Goal: Task Accomplishment & Management: Manage account settings

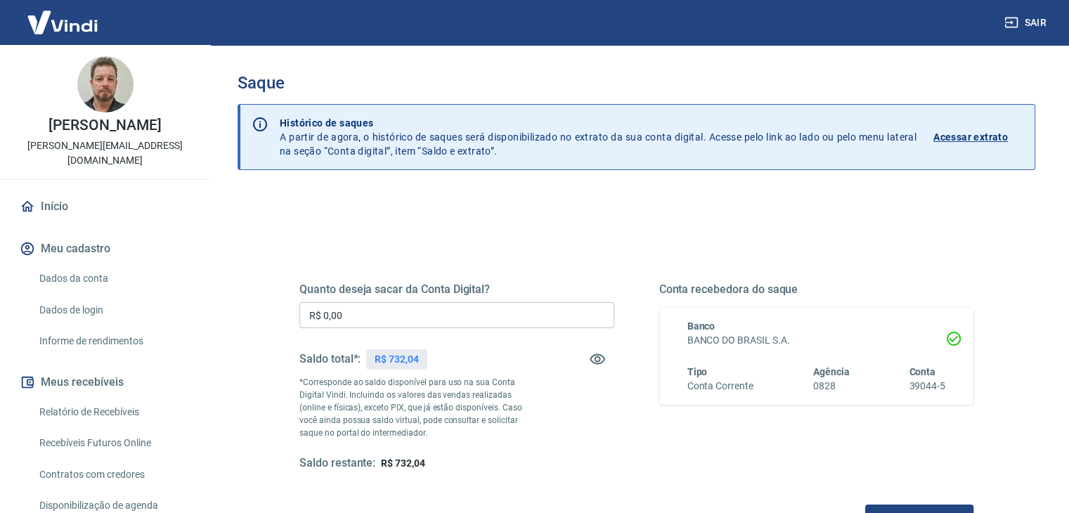
click at [364, 316] on input "R$ 0,00" at bounding box center [457, 315] width 315 height 26
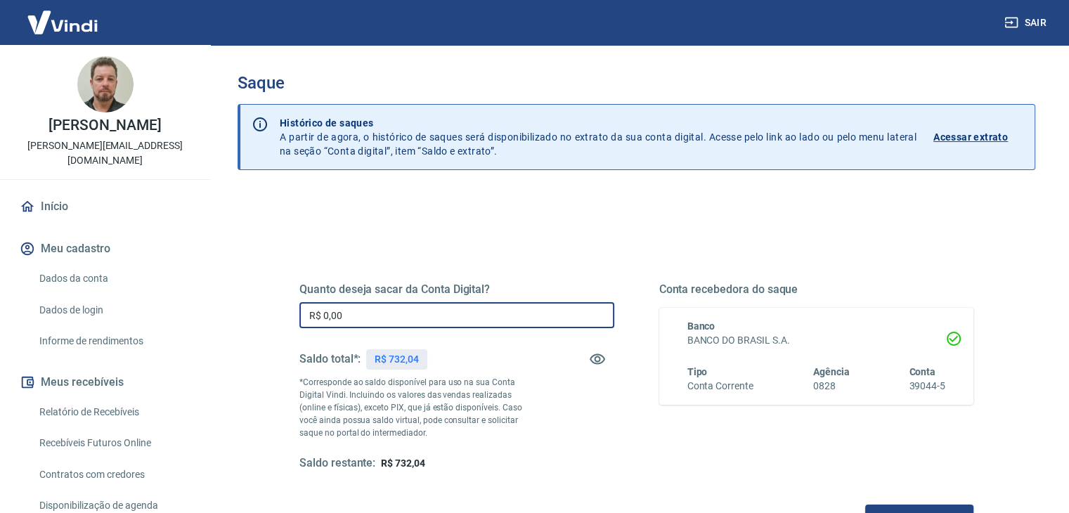
drag, startPoint x: 356, startPoint y: 316, endPoint x: 276, endPoint y: 323, distance: 79.7
click at [274, 326] on div "Quanto deseja sacar da Conta Digital? R$ 0,00 ​ Saldo total*: R$ 732,04 *Corres…" at bounding box center [637, 384] width 742 height 327
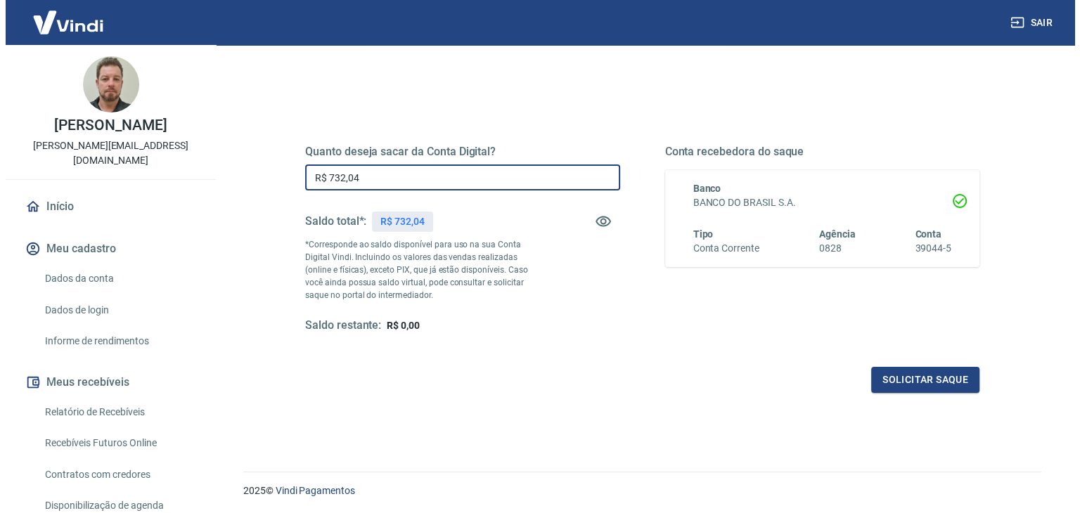
scroll to position [141, 0]
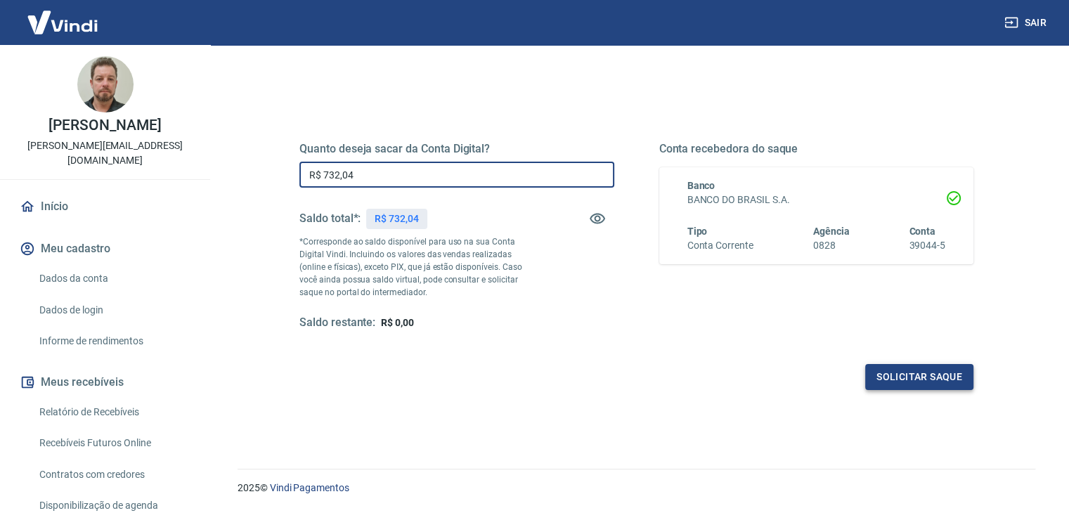
type input "R$ 732,04"
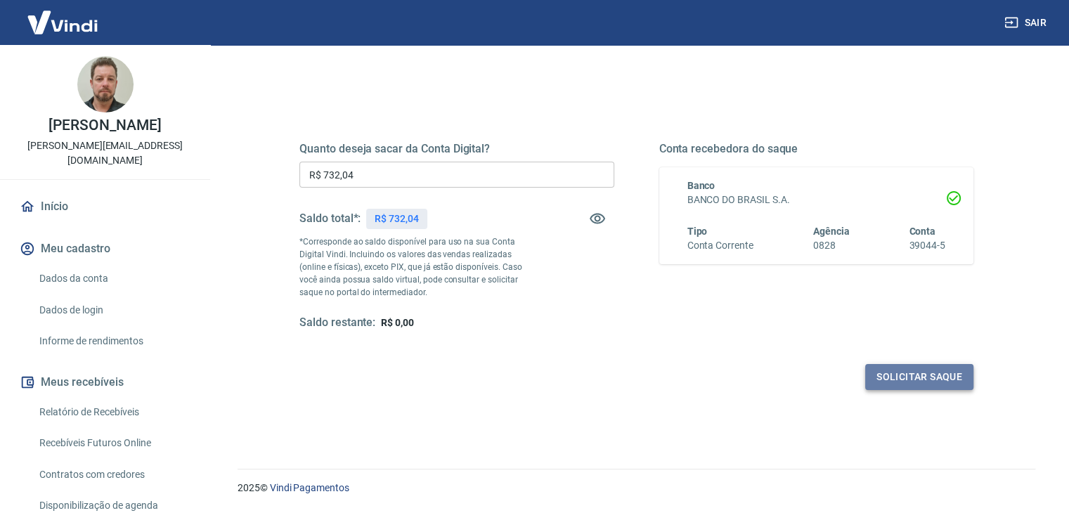
click at [914, 366] on button "Solicitar saque" at bounding box center [920, 377] width 108 height 26
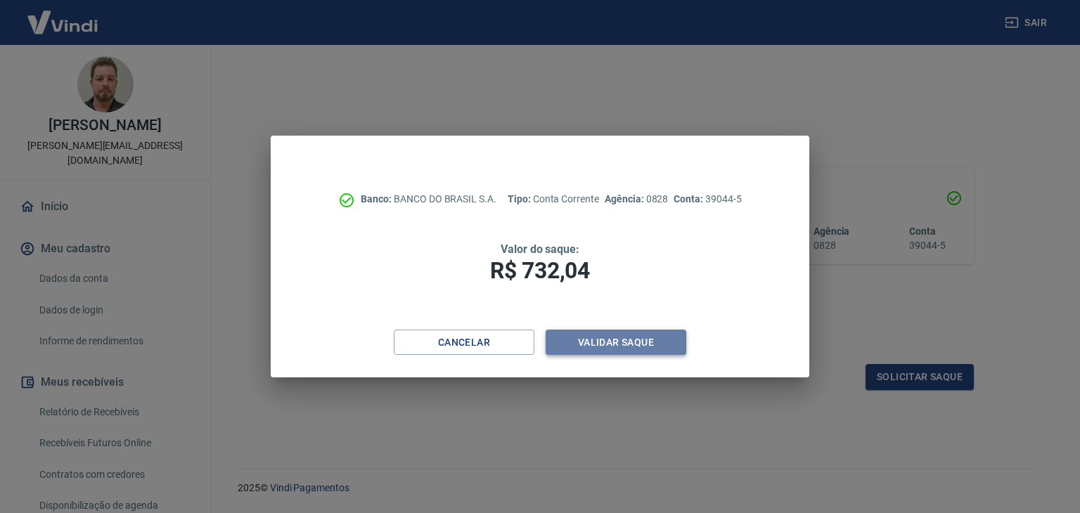
click at [599, 333] on button "Validar saque" at bounding box center [616, 343] width 141 height 26
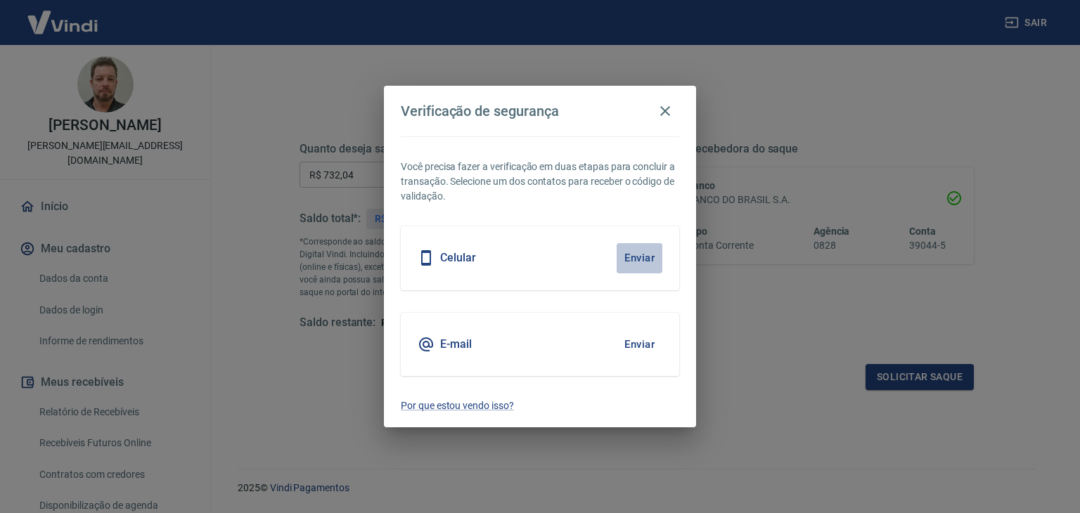
click at [636, 256] on button "Enviar" at bounding box center [640, 258] width 46 height 30
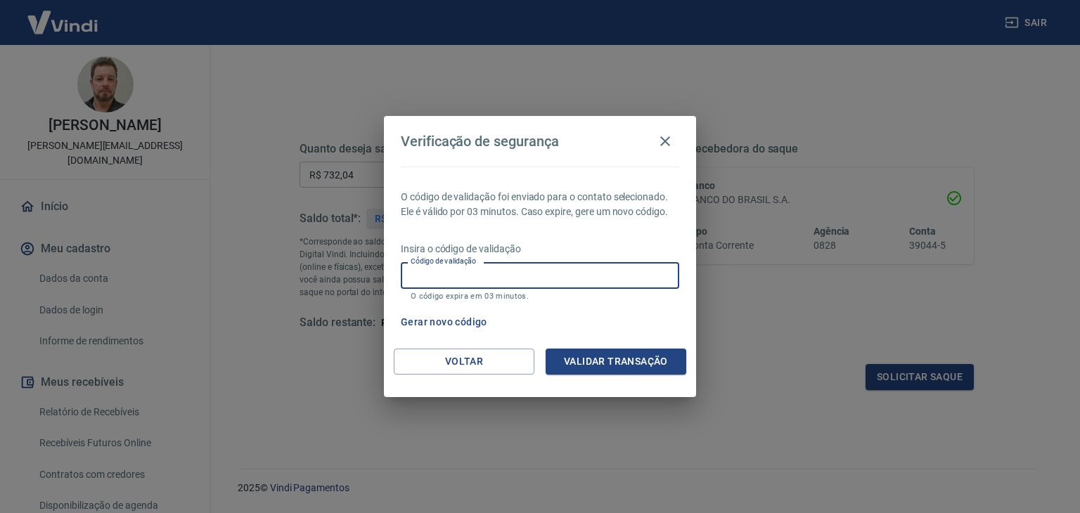
click at [583, 277] on input "Código de validação" at bounding box center [540, 275] width 278 height 26
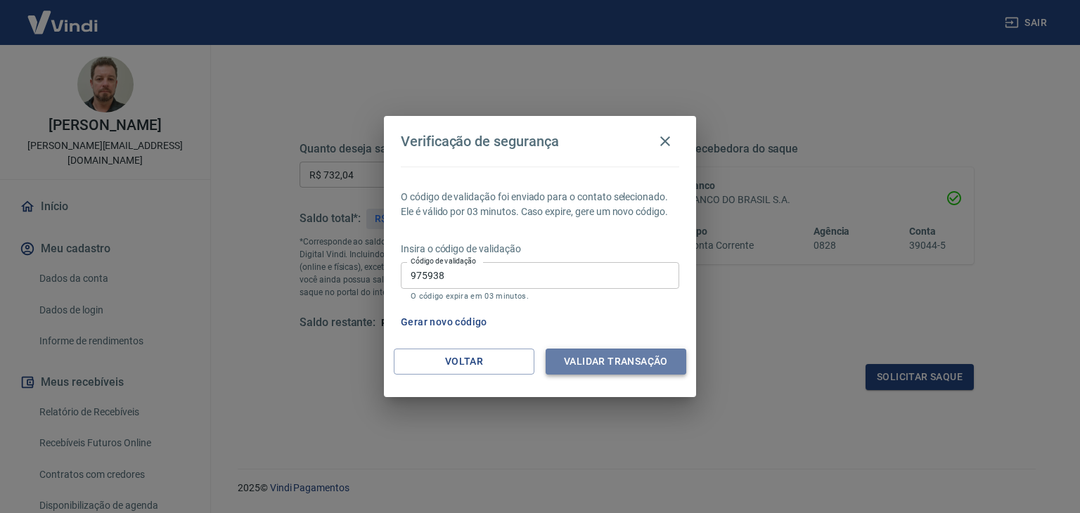
click at [617, 361] on button "Validar transação" at bounding box center [616, 362] width 141 height 26
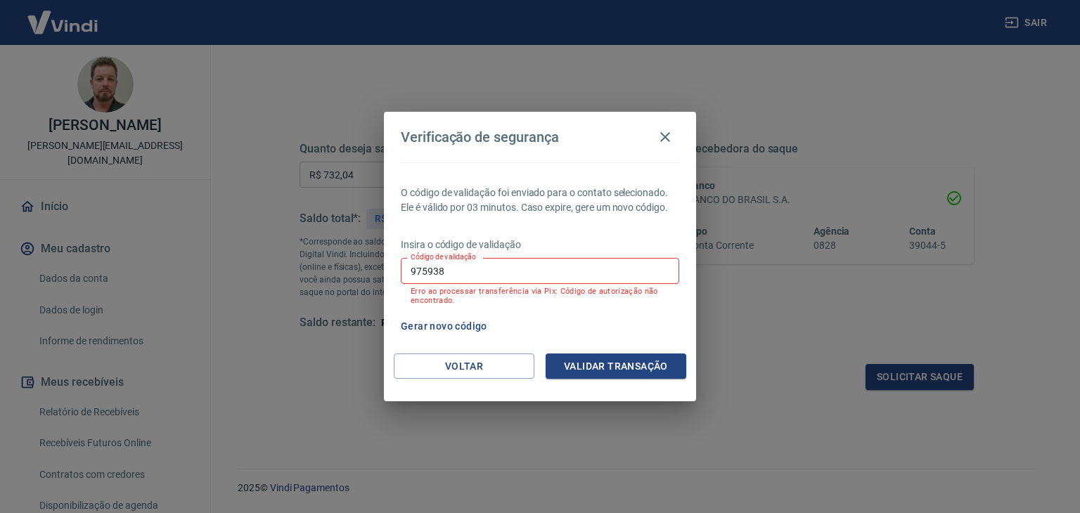
click at [519, 271] on input "975938" at bounding box center [540, 271] width 278 height 26
drag, startPoint x: 450, startPoint y: 274, endPoint x: 388, endPoint y: 269, distance: 62.1
click at [388, 269] on div "O código de validação foi enviado para o contato selecionado. Ele é válido por …" at bounding box center [540, 257] width 312 height 191
type input "839439"
click at [616, 366] on button "Validar transação" at bounding box center [616, 367] width 141 height 26
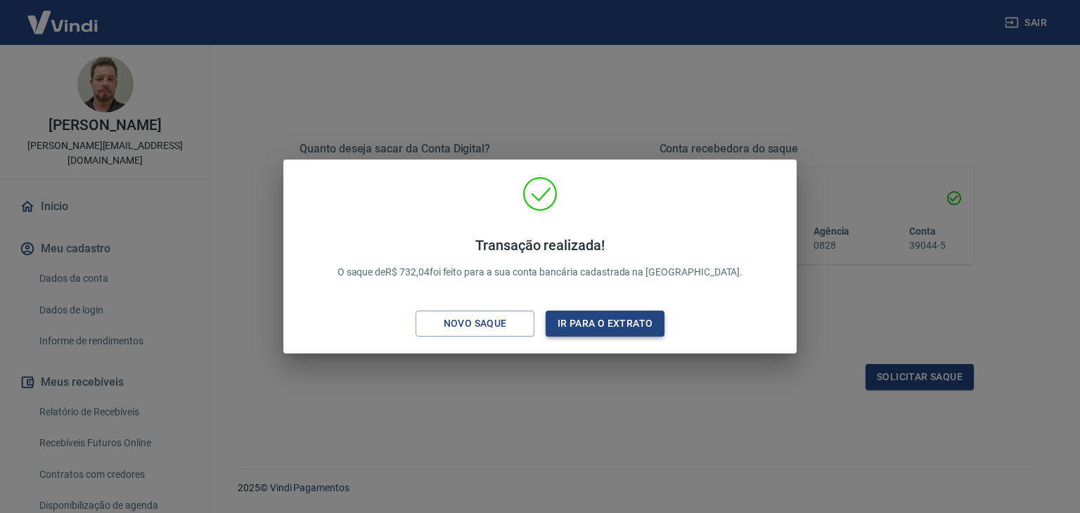
click at [619, 323] on button "Ir para o extrato" at bounding box center [605, 324] width 119 height 26
